Goal: Task Accomplishment & Management: Manage account settings

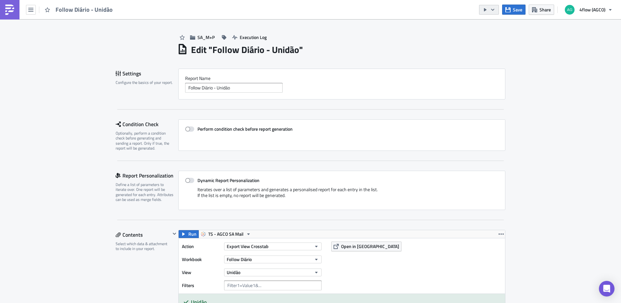
click at [497, 7] on button "button" at bounding box center [489, 10] width 20 height 10
click at [346, 44] on div "Edit " Follow Diário - Unidão "" at bounding box center [341, 48] width 328 height 13
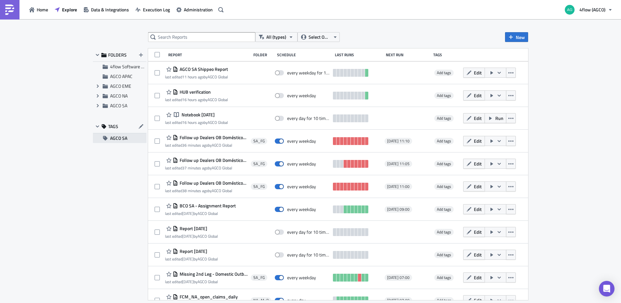
click at [121, 139] on span "AGCO SA" at bounding box center [118, 138] width 17 height 10
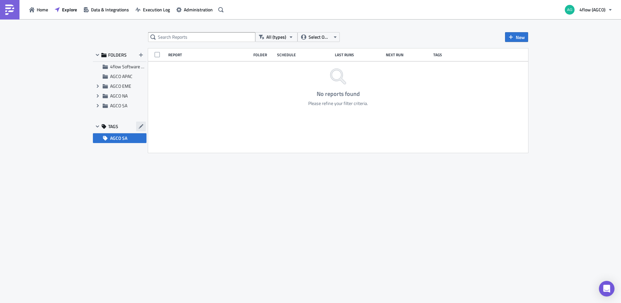
drag, startPoint x: 139, startPoint y: 139, endPoint x: 141, endPoint y: 126, distance: 13.5
click at [141, 126] on icon "button" at bounding box center [141, 126] width 5 height 5
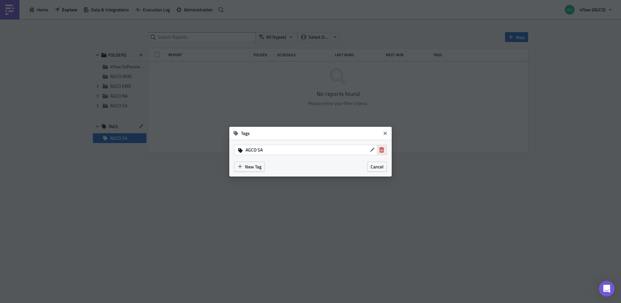
click at [383, 150] on icon "button" at bounding box center [381, 149] width 5 height 5
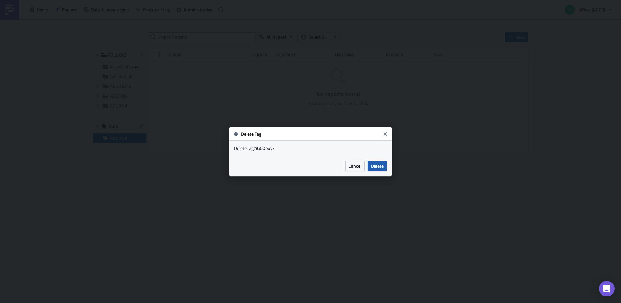
click at [376, 169] on span "Delete" at bounding box center [377, 165] width 13 height 7
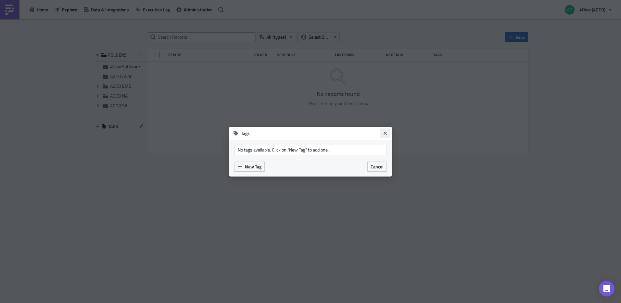
click at [385, 134] on icon "Close" at bounding box center [384, 133] width 5 height 5
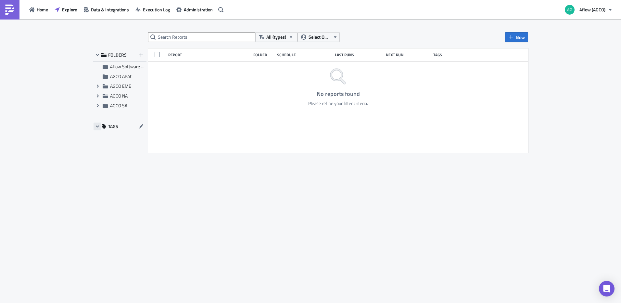
click at [98, 126] on icon "button" at bounding box center [97, 126] width 3 height 2
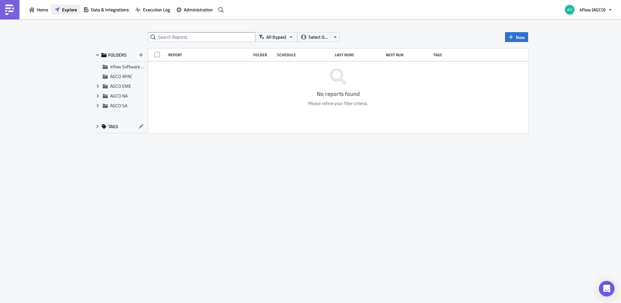
click at [62, 13] on span "Explore" at bounding box center [69, 9] width 15 height 7
click at [180, 37] on input "text" at bounding box center [201, 37] width 107 height 10
click at [513, 38] on icon "button" at bounding box center [510, 36] width 5 height 5
click at [517, 53] on div "Report" at bounding box center [538, 53] width 43 height 6
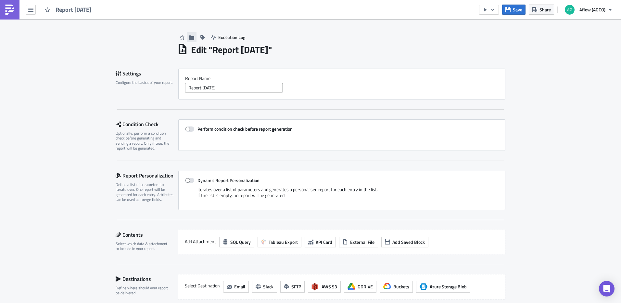
click at [191, 41] on button "button" at bounding box center [192, 37] width 10 height 10
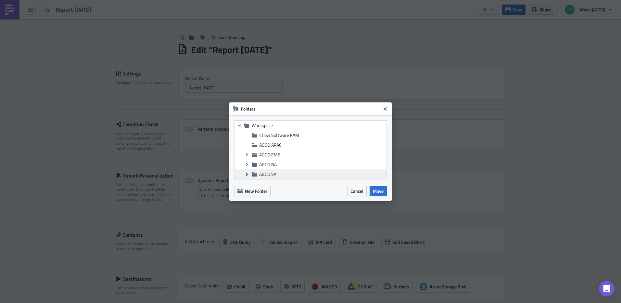
click at [249, 174] on icon "Expand group" at bounding box center [246, 173] width 5 height 5
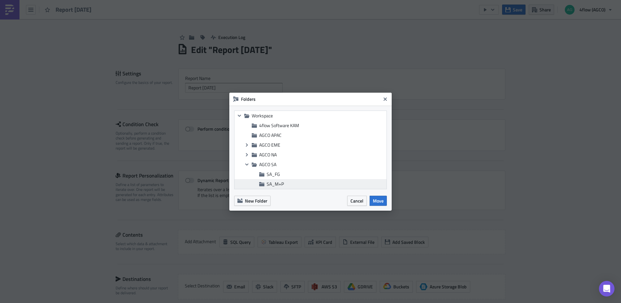
click at [273, 182] on span "SA_M+P" at bounding box center [275, 183] width 17 height 7
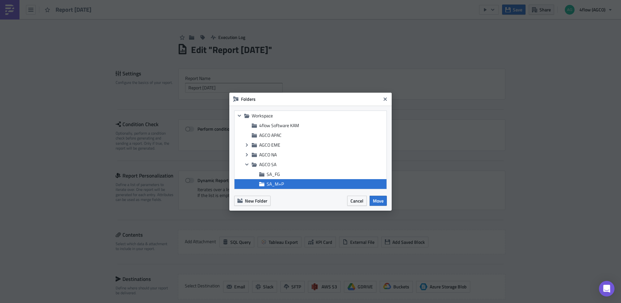
click at [387, 202] on div "New Folder Cancel Move" at bounding box center [310, 202] width 162 height 17
click at [383, 202] on button "Move" at bounding box center [377, 200] width 17 height 10
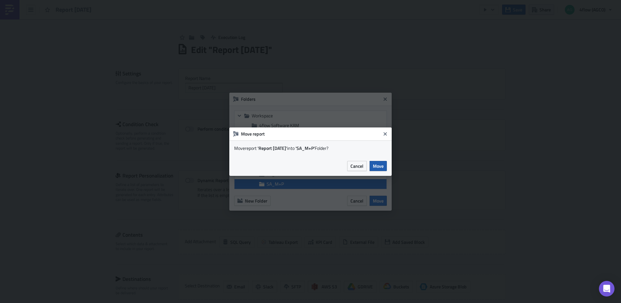
click at [385, 164] on button "Move" at bounding box center [377, 166] width 17 height 10
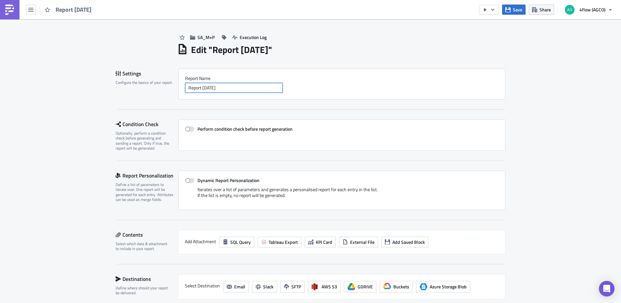
click at [234, 91] on input "Report [DATE]" at bounding box center [233, 88] width 97 height 10
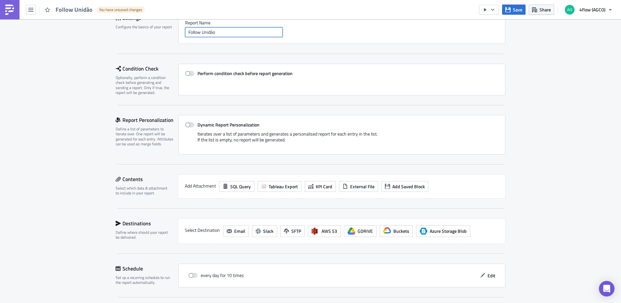
scroll to position [65, 0]
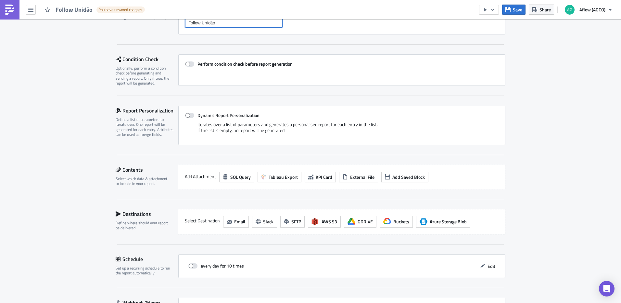
type input "Follow Unidão"
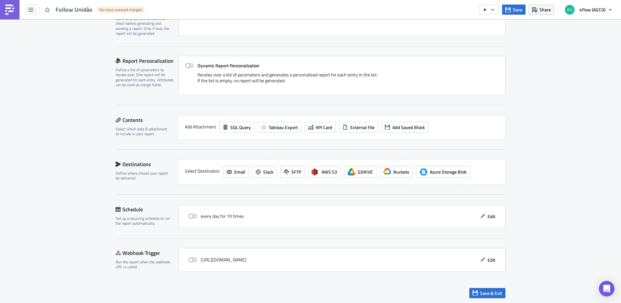
scroll to position [115, 0]
click at [278, 130] on span "Tableau Export" at bounding box center [283, 126] width 29 height 7
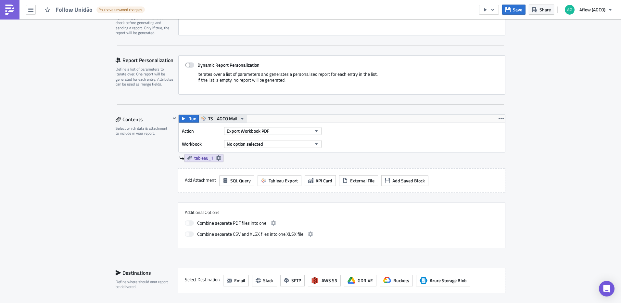
click at [222, 120] on span "TS - AGCO Mail" at bounding box center [222, 119] width 29 height 8
click at [231, 156] on div "TS - AGCO SA Mail" at bounding box center [230, 158] width 46 height 6
click at [274, 130] on button "Export Workbook PDF" at bounding box center [272, 131] width 97 height 8
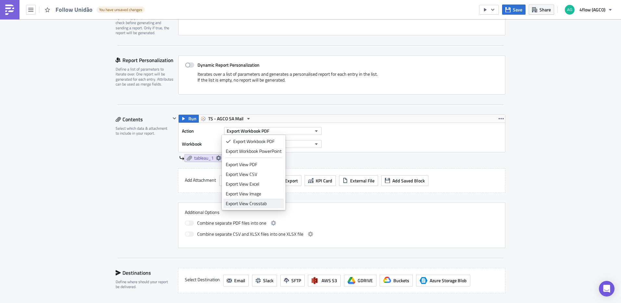
click at [274, 200] on div "Export View Crosstab" at bounding box center [254, 203] width 56 height 6
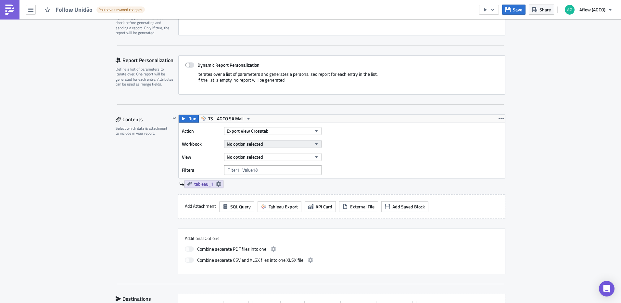
click at [270, 145] on button "No option selected" at bounding box center [272, 144] width 97 height 8
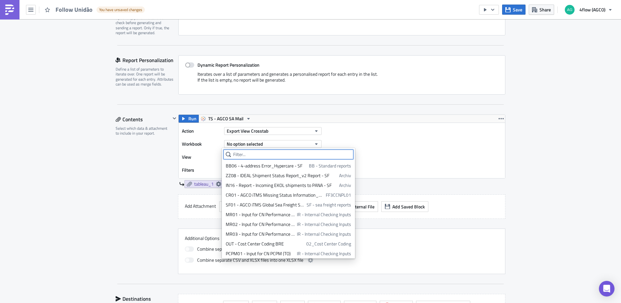
click at [261, 154] on input "text" at bounding box center [288, 154] width 130 height 10
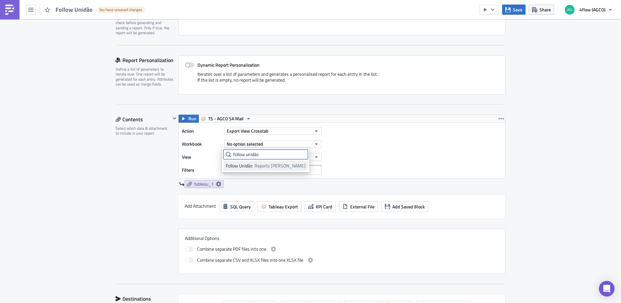
type input "follow unidão"
click at [258, 164] on span "Reports [PERSON_NAME]" at bounding box center [280, 165] width 51 height 6
click at [300, 154] on button "No option selected" at bounding box center [272, 157] width 97 height 8
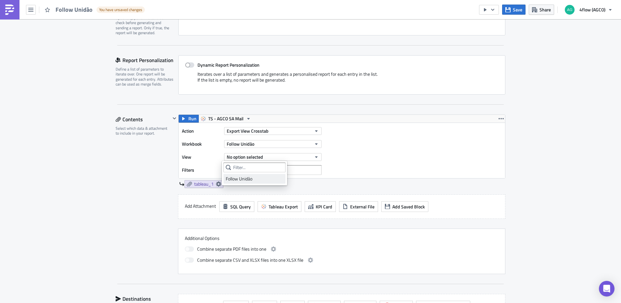
click at [256, 179] on div "Follow Unidão" at bounding box center [254, 178] width 57 height 6
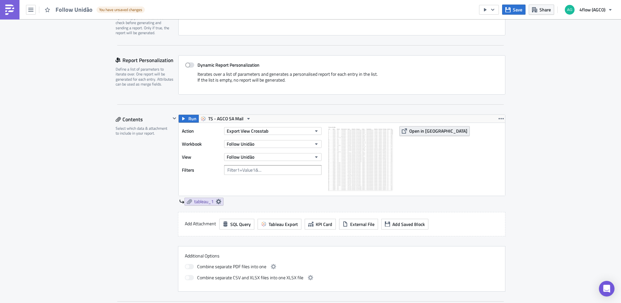
click at [408, 134] on button "Open in [GEOGRAPHIC_DATA]" at bounding box center [434, 131] width 70 height 10
click at [522, 8] on span "Save" at bounding box center [517, 9] width 9 height 7
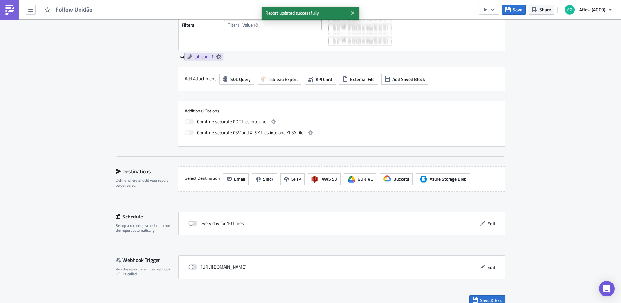
scroll to position [268, 0]
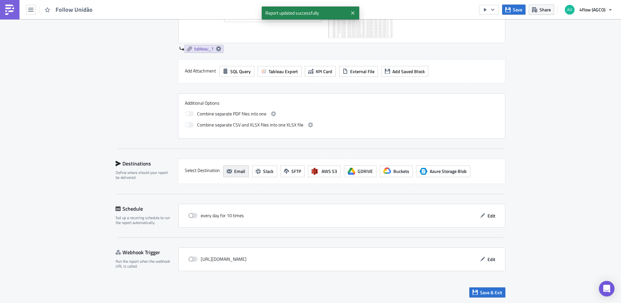
click at [239, 174] on span "Email" at bounding box center [239, 171] width 11 height 7
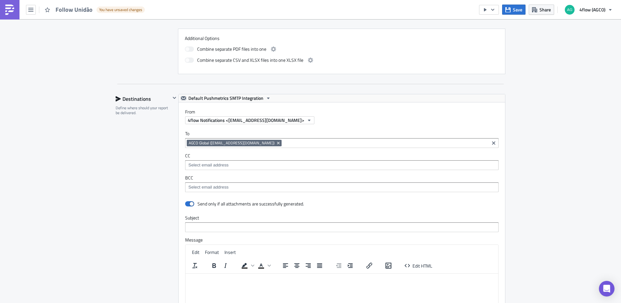
scroll to position [333, 0]
click at [279, 144] on icon "Remove Tag" at bounding box center [278, 142] width 5 height 5
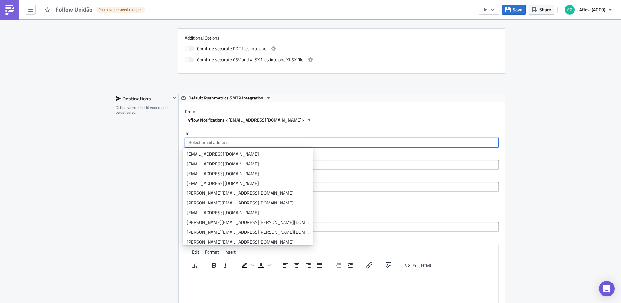
scroll to position [0, 0]
paste input "mailto:[EMAIL_ADDRESS][DOMAIN_NAME]"
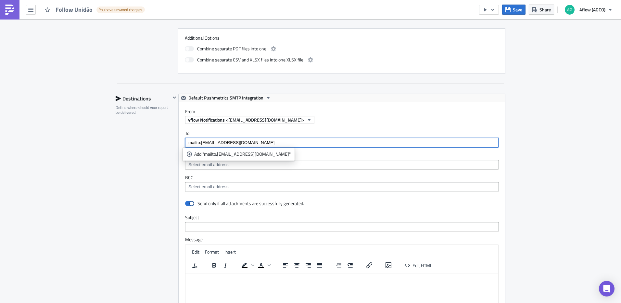
drag, startPoint x: 199, startPoint y: 143, endPoint x: 166, endPoint y: 143, distance: 33.1
click at [166, 143] on div "Destinations Define where should your report be delivered. Default Pushmetrics …" at bounding box center [311, 237] width 390 height 286
type input "[EMAIL_ADDRESS][DOMAIN_NAME]"
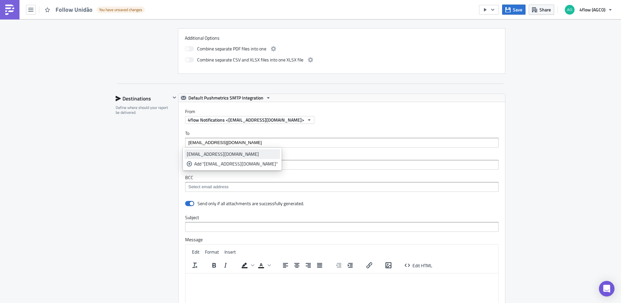
click at [222, 155] on div "[EMAIL_ADDRESS][DOMAIN_NAME]" at bounding box center [232, 154] width 91 height 6
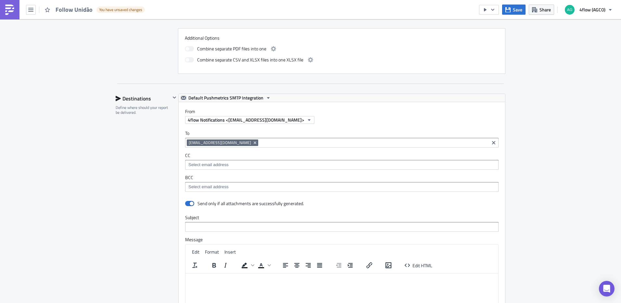
click at [539, 146] on div "SA_M+P Execution Log Edit " Follow Unidão " Draft Settings Configure the basics…" at bounding box center [310, 92] width 621 height 813
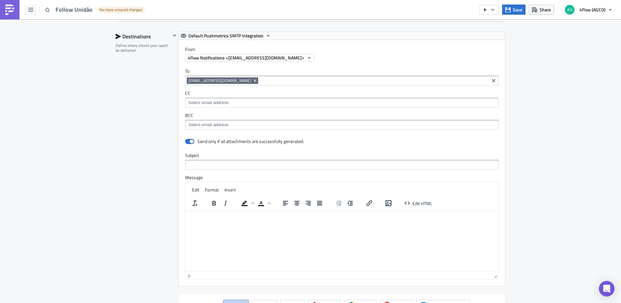
scroll to position [398, 0]
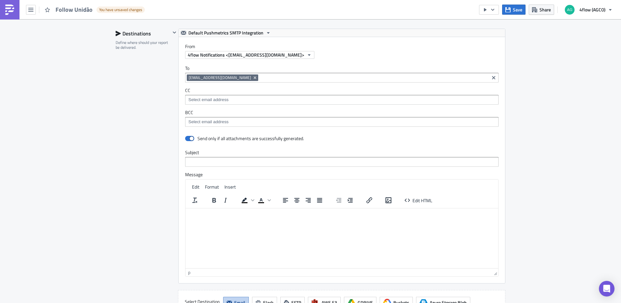
click at [252, 167] on div "Send only if all attachments are successfully generated. Subject Message Edit F…" at bounding box center [342, 208] width 326 height 150
click at [251, 164] on input "text" at bounding box center [341, 162] width 313 height 10
type input "Follow Unidão"
click at [213, 213] on p "Rich Text Area. Press ALT-0 for help." at bounding box center [341, 212] width 307 height 5
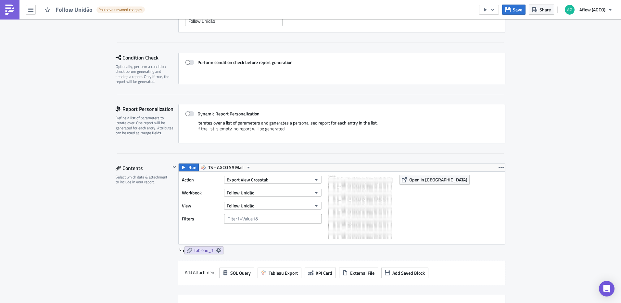
scroll to position [0, 0]
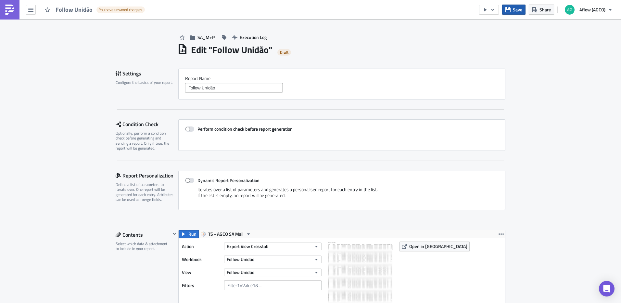
click at [513, 9] on span "Save" at bounding box center [517, 9] width 9 height 7
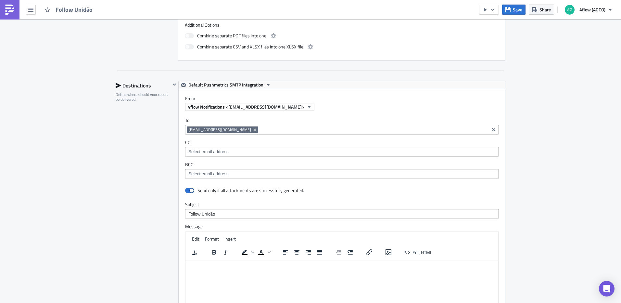
scroll to position [487, 0]
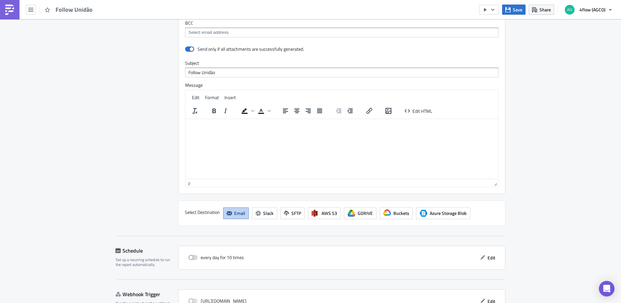
click at [189, 257] on span at bounding box center [192, 257] width 9 height 5
click at [190, 257] on input "checkbox" at bounding box center [192, 257] width 4 height 4
checkbox input "true"
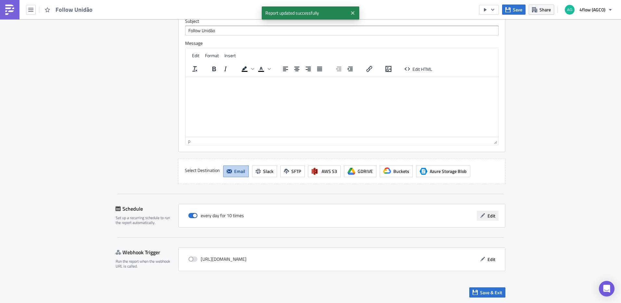
click at [490, 212] on span "Edit" at bounding box center [491, 215] width 8 height 7
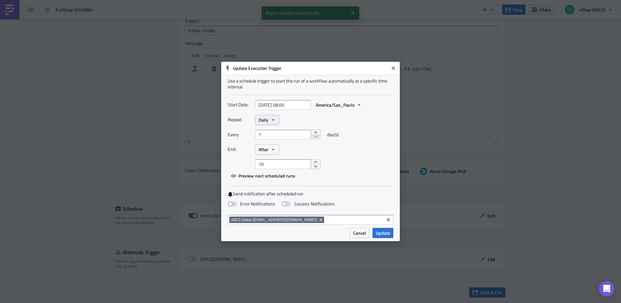
click at [272, 122] on icon "button" at bounding box center [272, 119] width 5 height 5
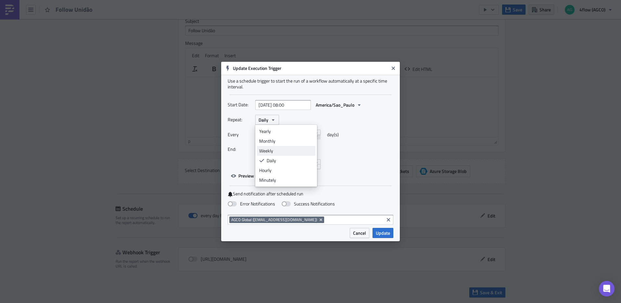
click at [271, 148] on div "Weekly" at bounding box center [286, 150] width 54 height 6
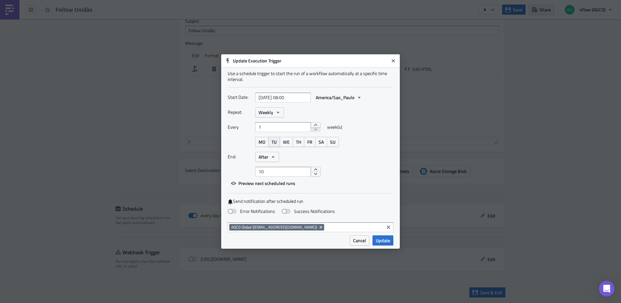
click at [273, 143] on span "TU" at bounding box center [273, 141] width 5 height 7
click at [309, 142] on span "FR" at bounding box center [309, 141] width 5 height 7
click at [397, 59] on button "Close" at bounding box center [393, 61] width 10 height 10
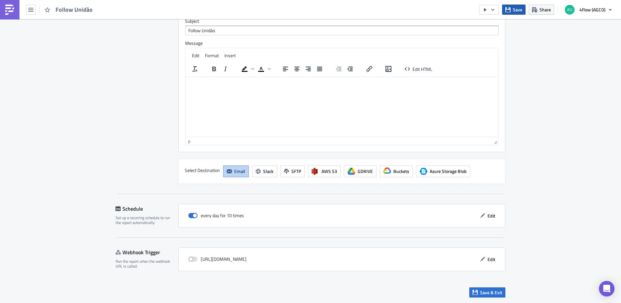
click at [516, 8] on span "Save" at bounding box center [517, 9] width 9 height 7
